Goal: Information Seeking & Learning: Find specific fact

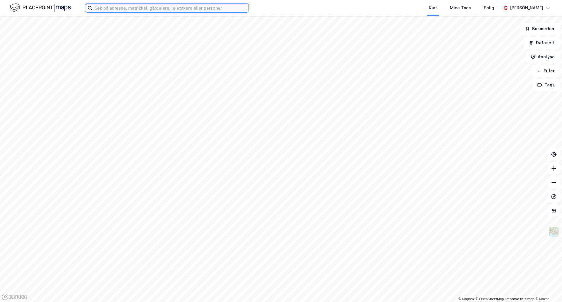
click at [149, 12] on input at bounding box center [170, 8] width 156 height 9
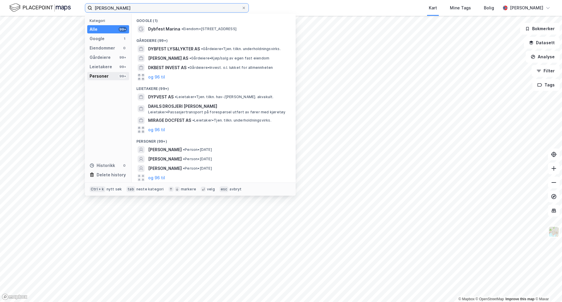
type input "[PERSON_NAME]"
click at [104, 73] on div "Personer" at bounding box center [99, 76] width 19 height 7
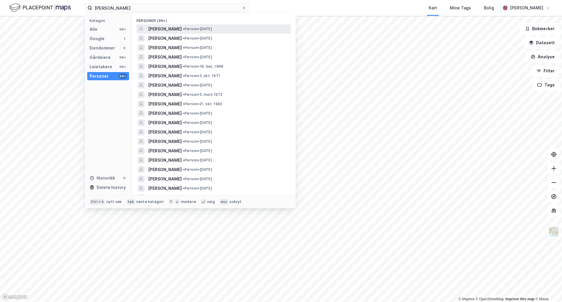
click at [185, 28] on span "•" at bounding box center [184, 29] width 2 height 4
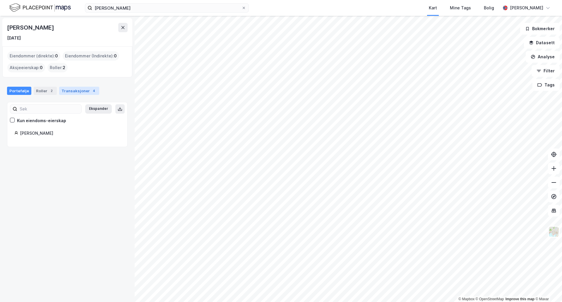
click at [75, 92] on div "Transaksjoner 4" at bounding box center [79, 91] width 40 height 8
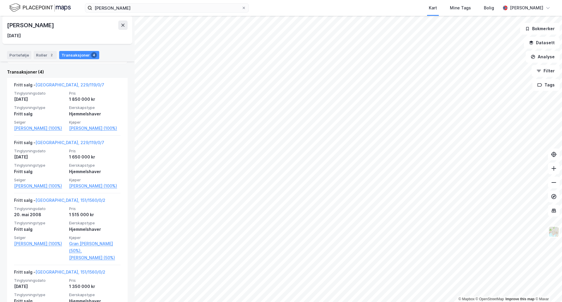
scroll to position [173, 0]
